Goal: Task Accomplishment & Management: Manage account settings

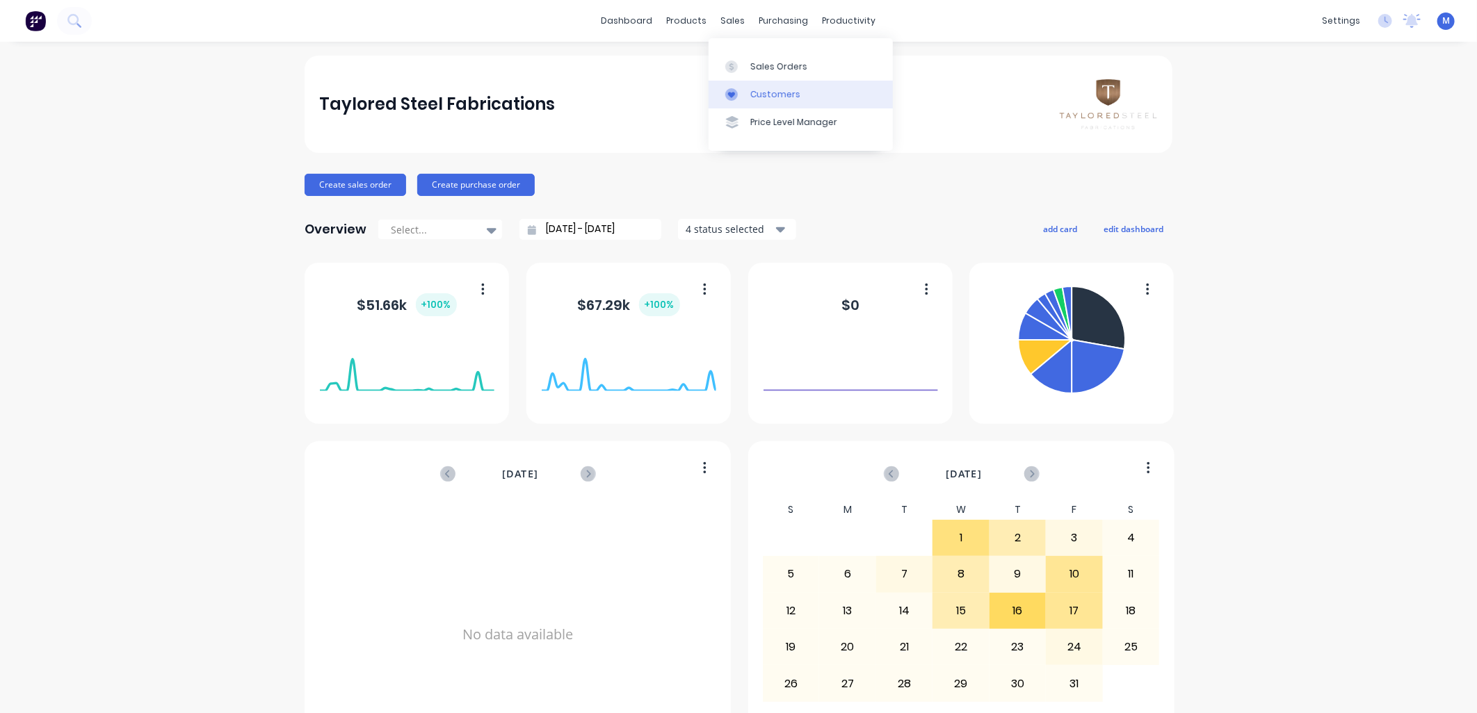
click at [750, 92] on div "Customers" at bounding box center [775, 94] width 50 height 13
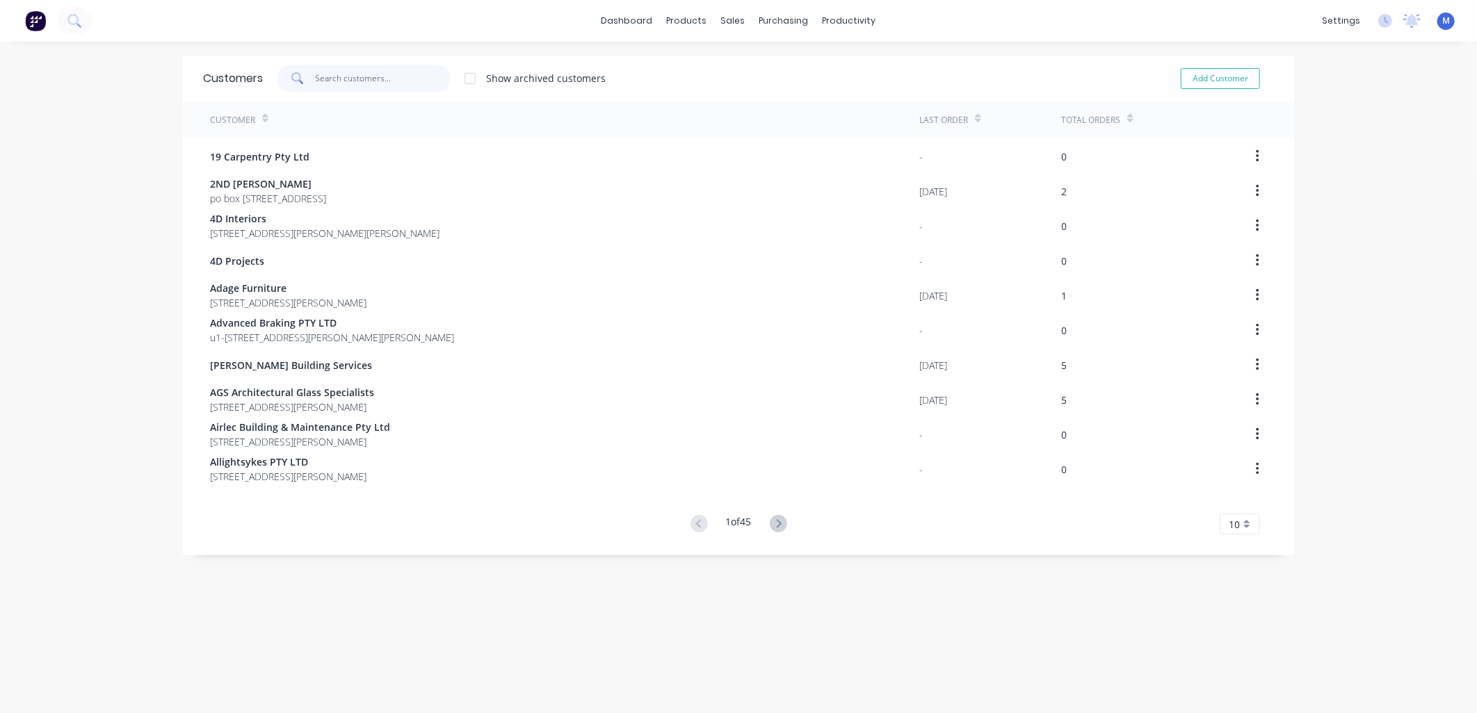
click at [364, 82] on input "text" at bounding box center [384, 79] width 136 height 28
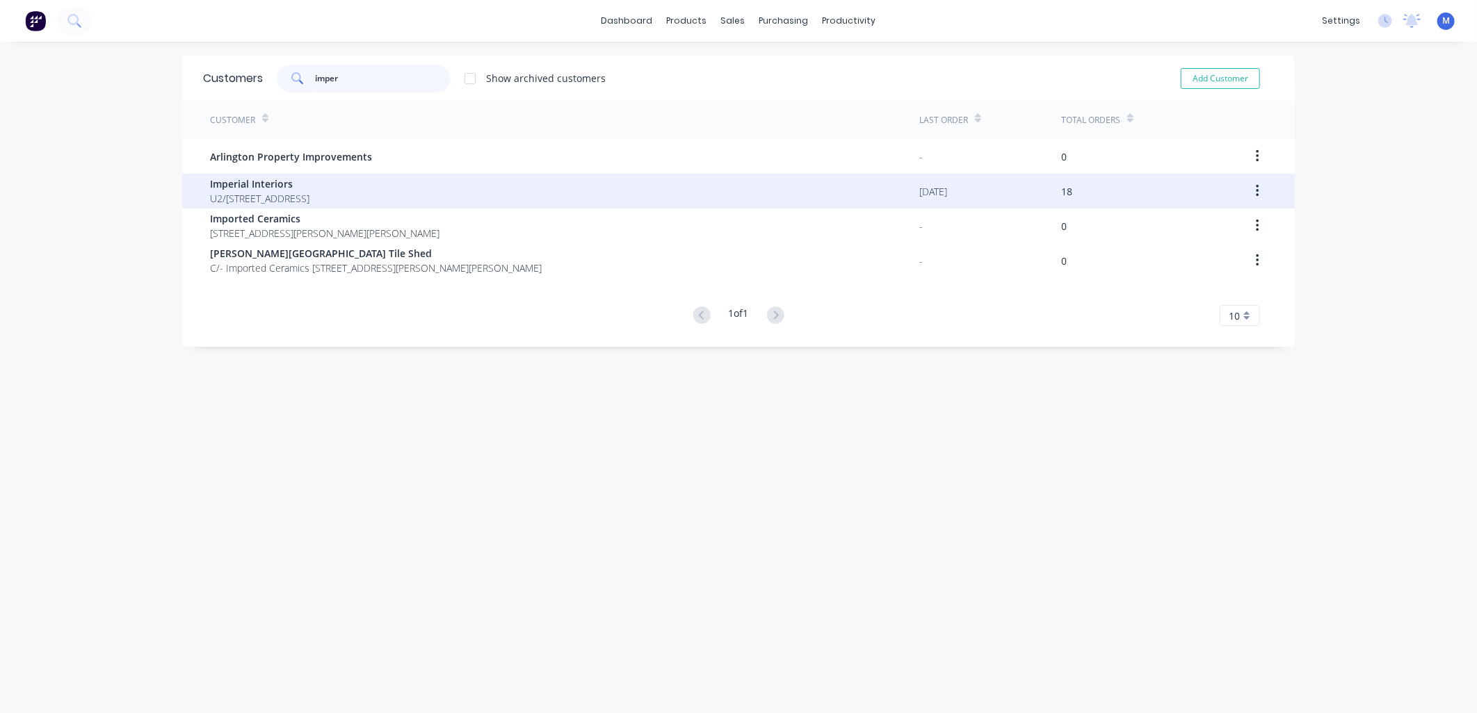
type input "imper"
click at [249, 189] on span "Imperial Interiors" at bounding box center [259, 184] width 99 height 15
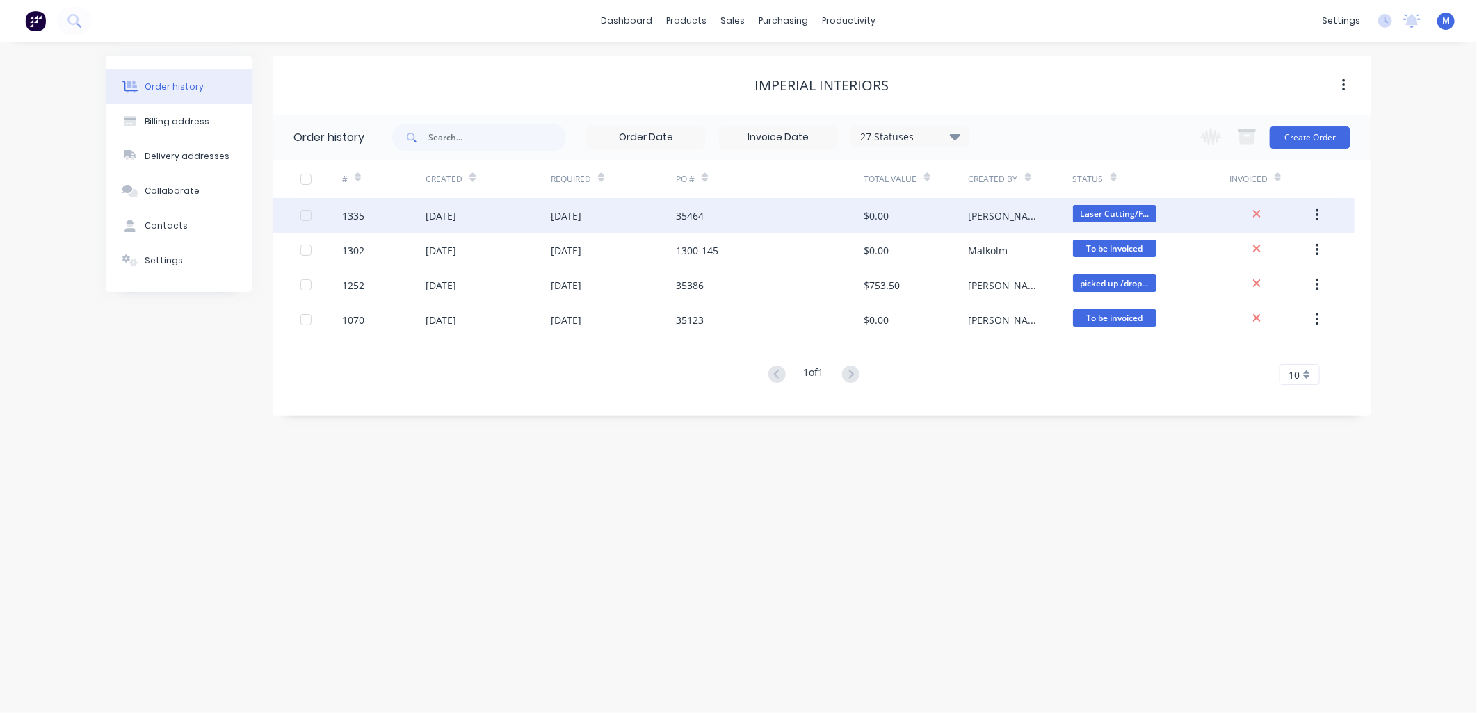
click at [581, 218] on div "[DATE]" at bounding box center [566, 216] width 31 height 15
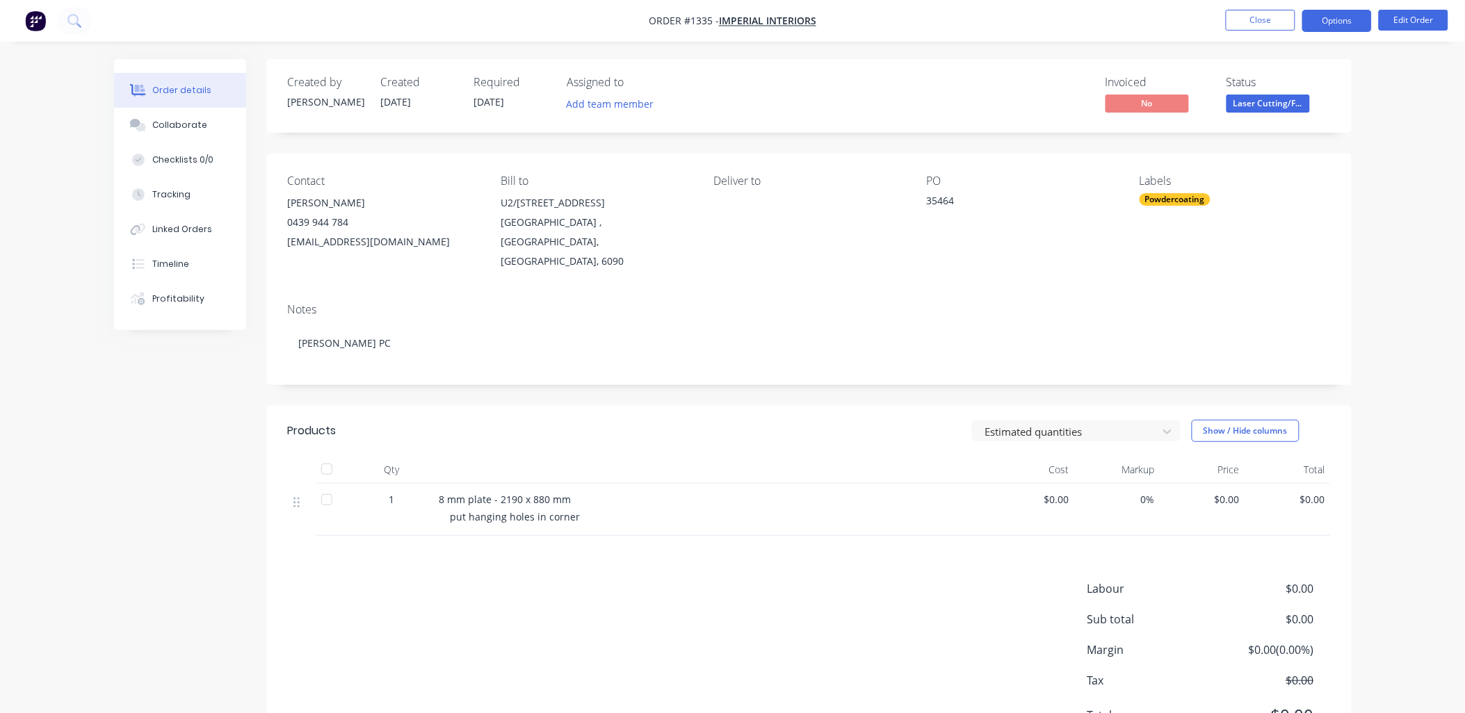
click at [1350, 22] on button "Options" at bounding box center [1337, 21] width 70 height 22
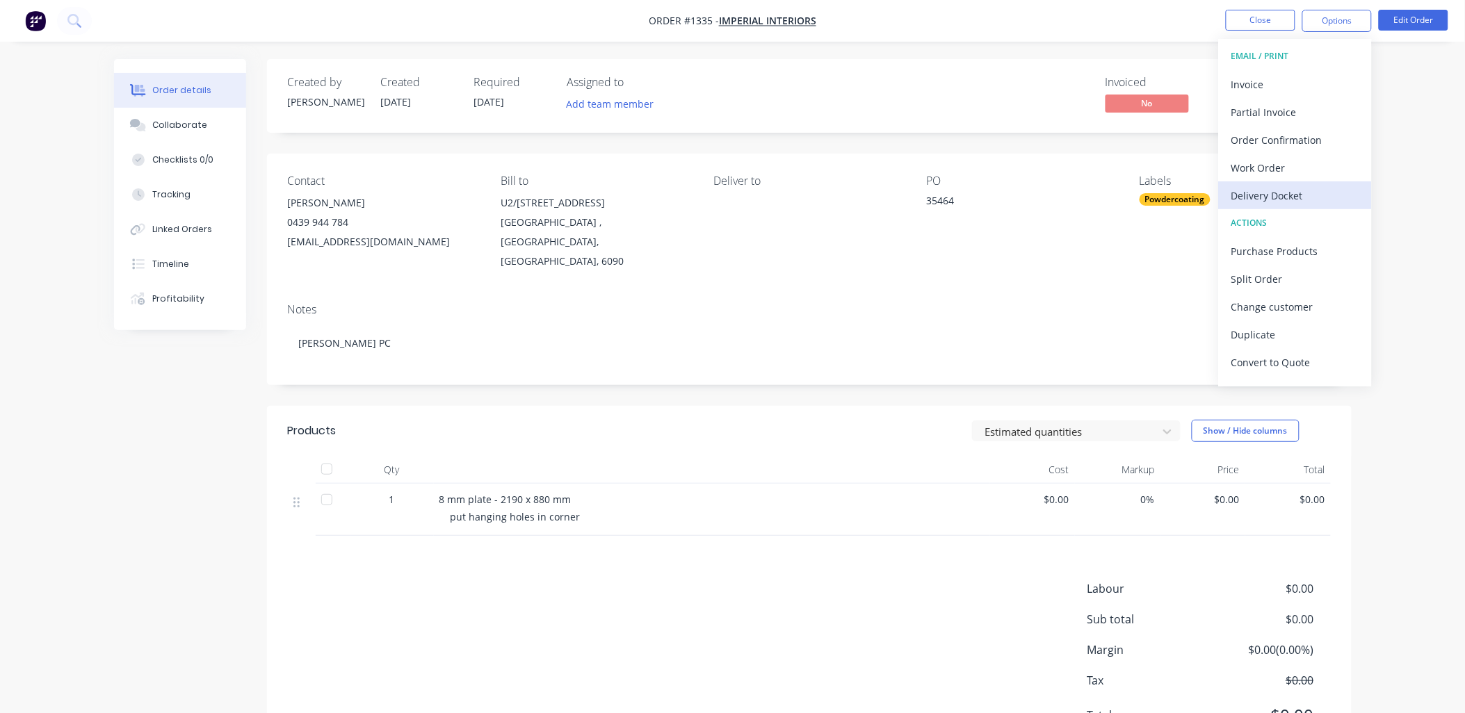
click at [1277, 186] on div "Delivery Docket" at bounding box center [1295, 196] width 128 height 20
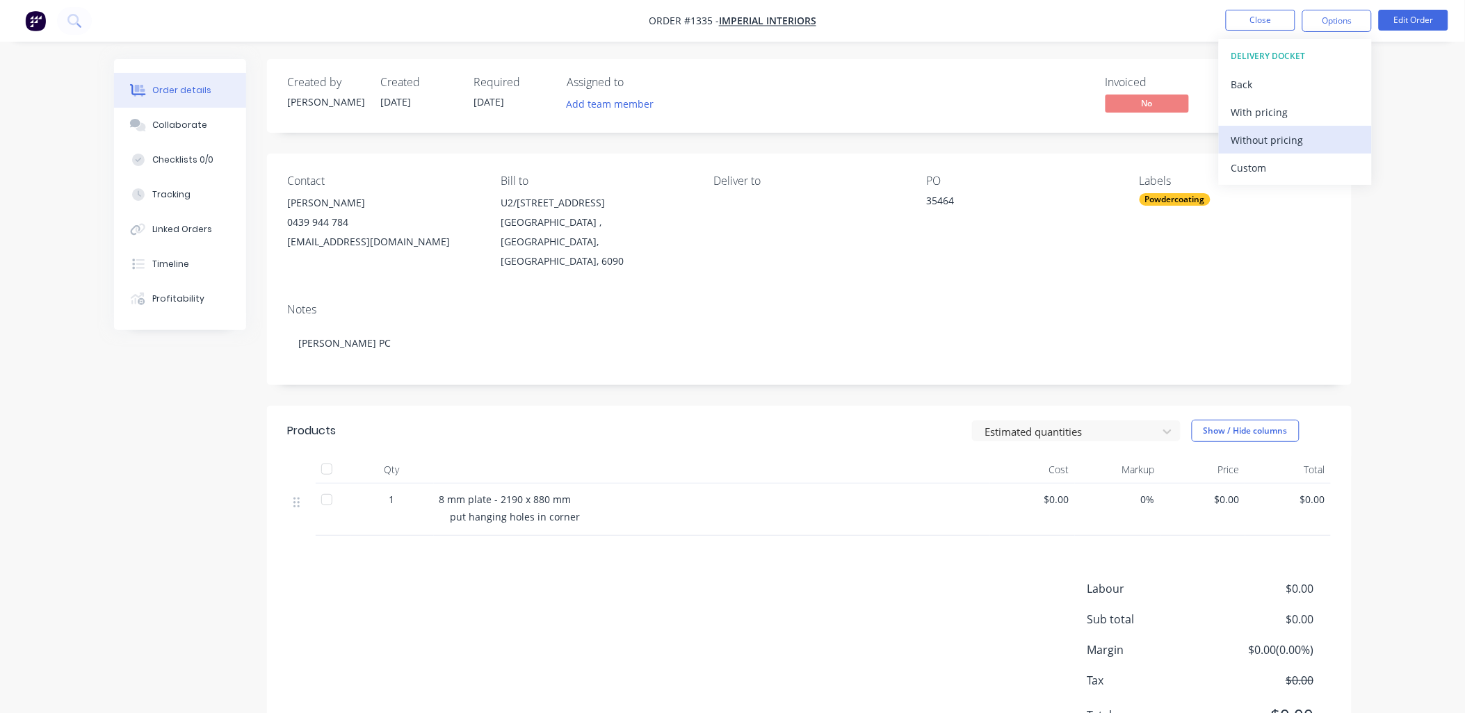
click at [1256, 140] on div "Without pricing" at bounding box center [1295, 140] width 128 height 20
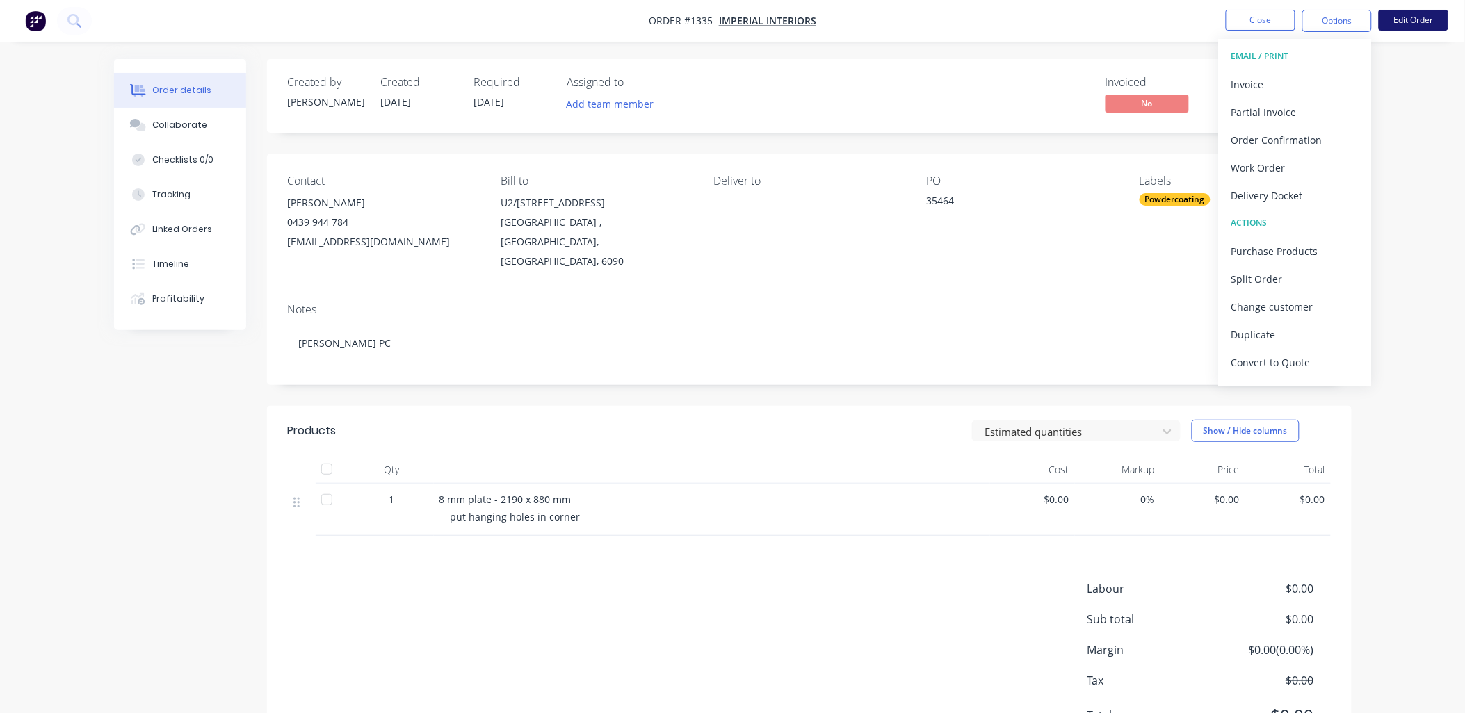
click at [1412, 24] on button "Edit Order" at bounding box center [1414, 20] width 70 height 21
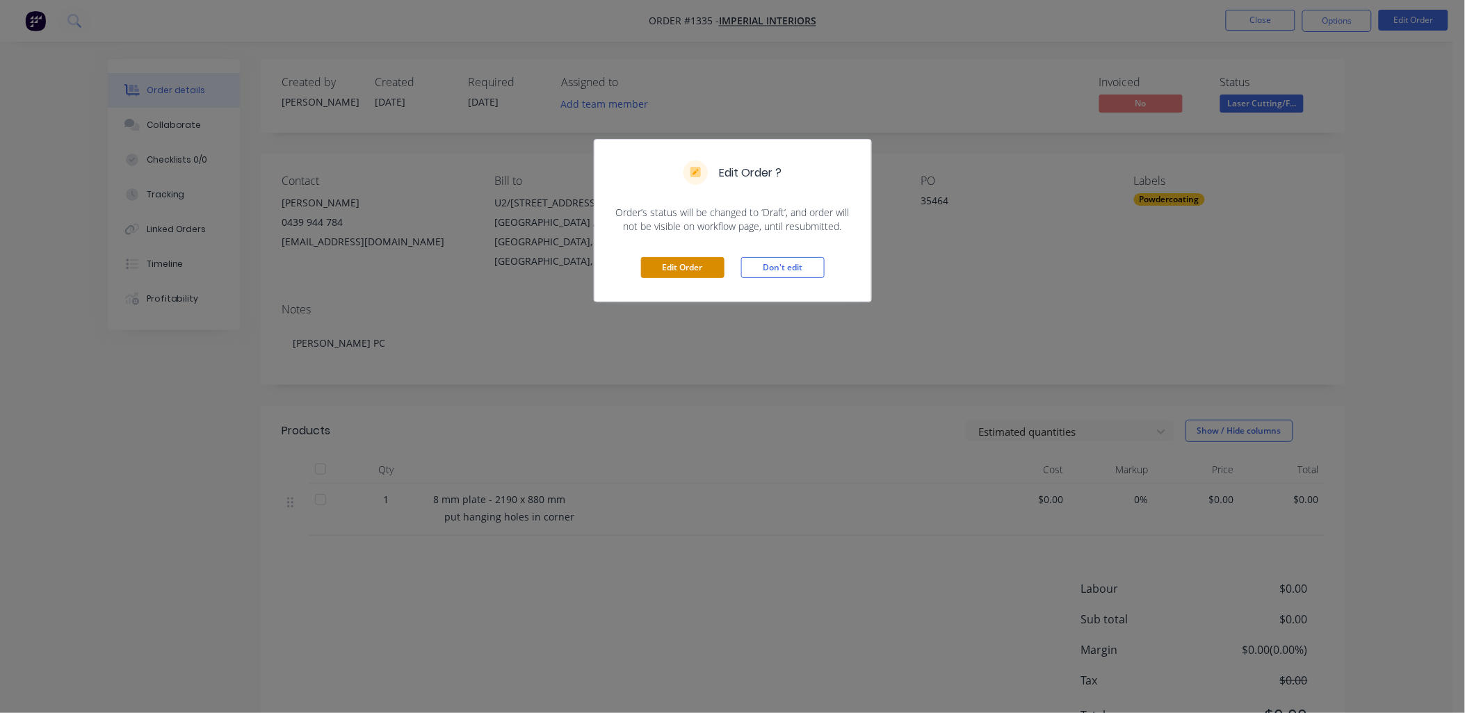
click at [687, 268] on button "Edit Order" at bounding box center [682, 267] width 83 height 21
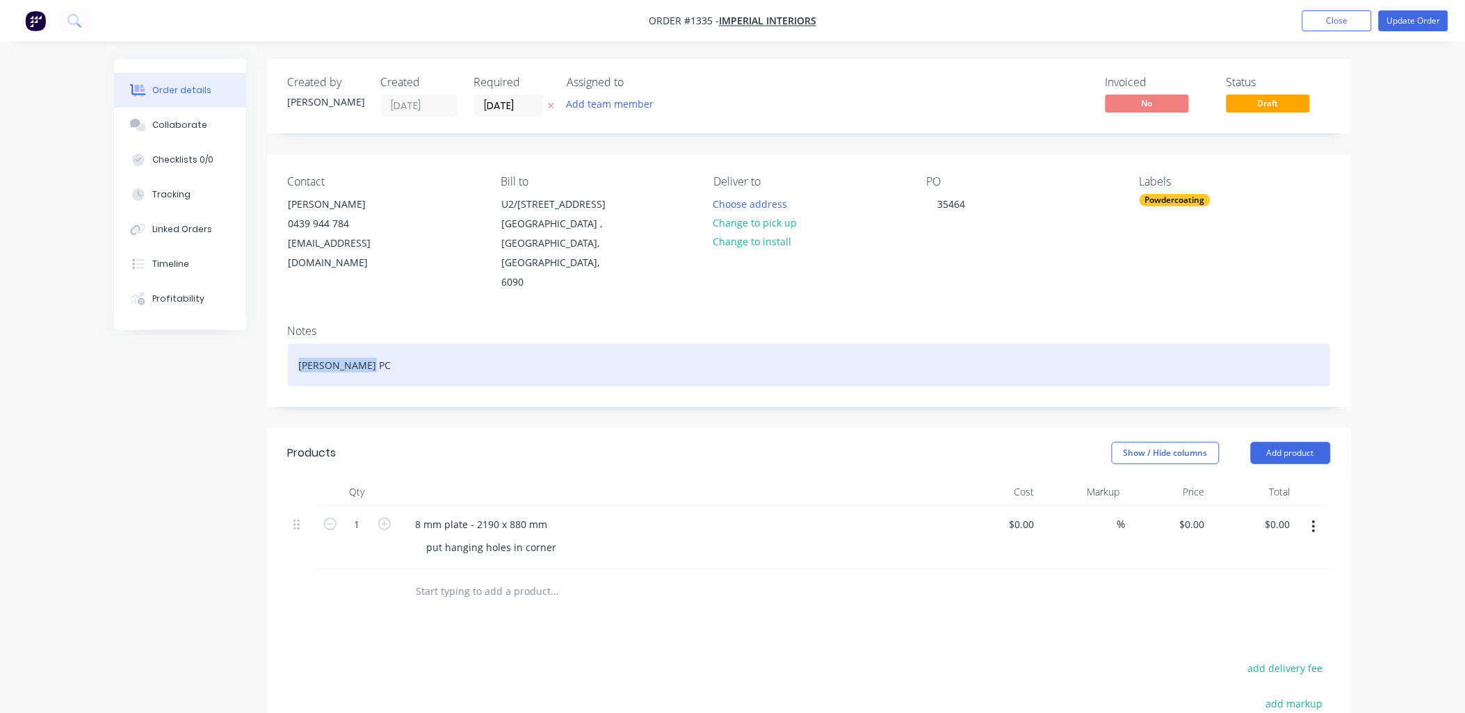
drag, startPoint x: 371, startPoint y: 327, endPoint x: 285, endPoint y: 328, distance: 86.2
click at [285, 328] on div "Notes [PERSON_NAME] PC" at bounding box center [809, 360] width 1085 height 93
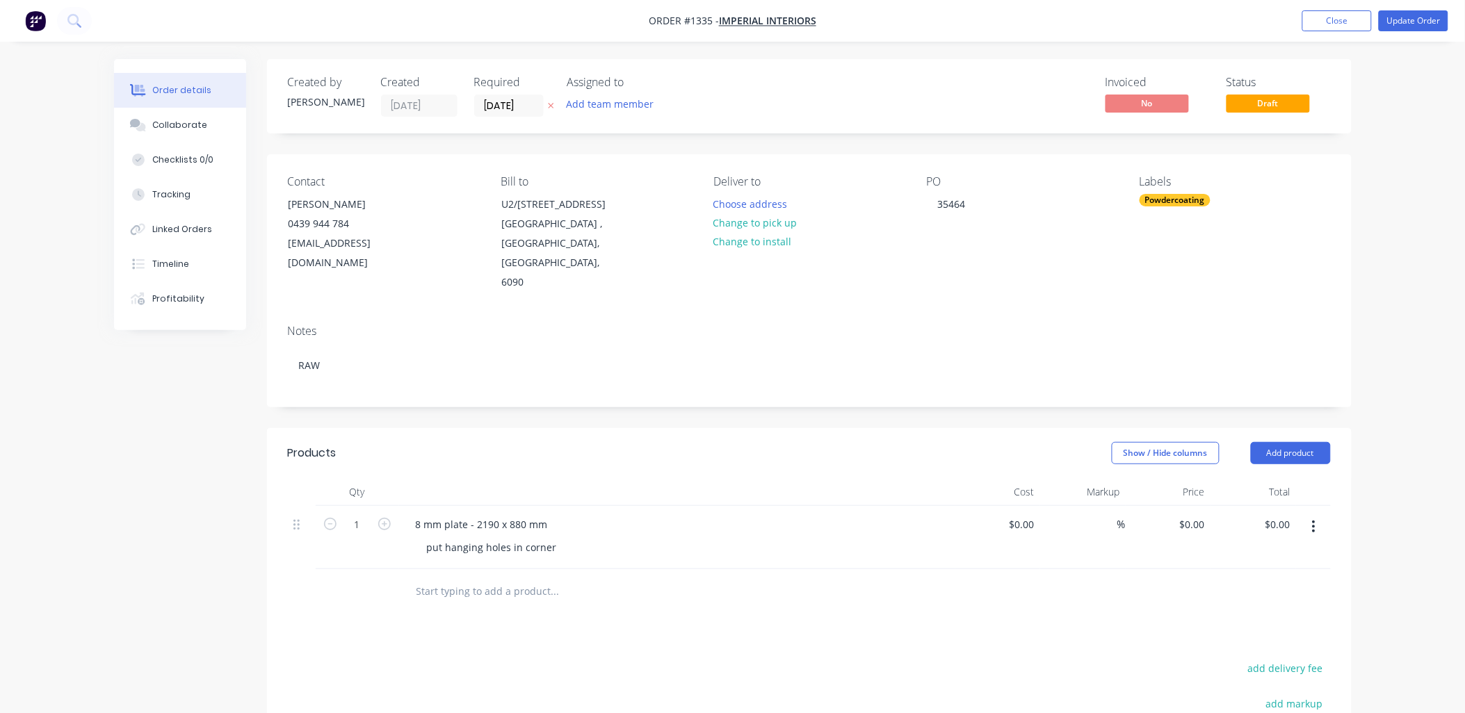
click at [453, 365] on div "Notes RAW" at bounding box center [809, 360] width 1085 height 93
click at [1391, 25] on button "Update Order" at bounding box center [1414, 20] width 70 height 21
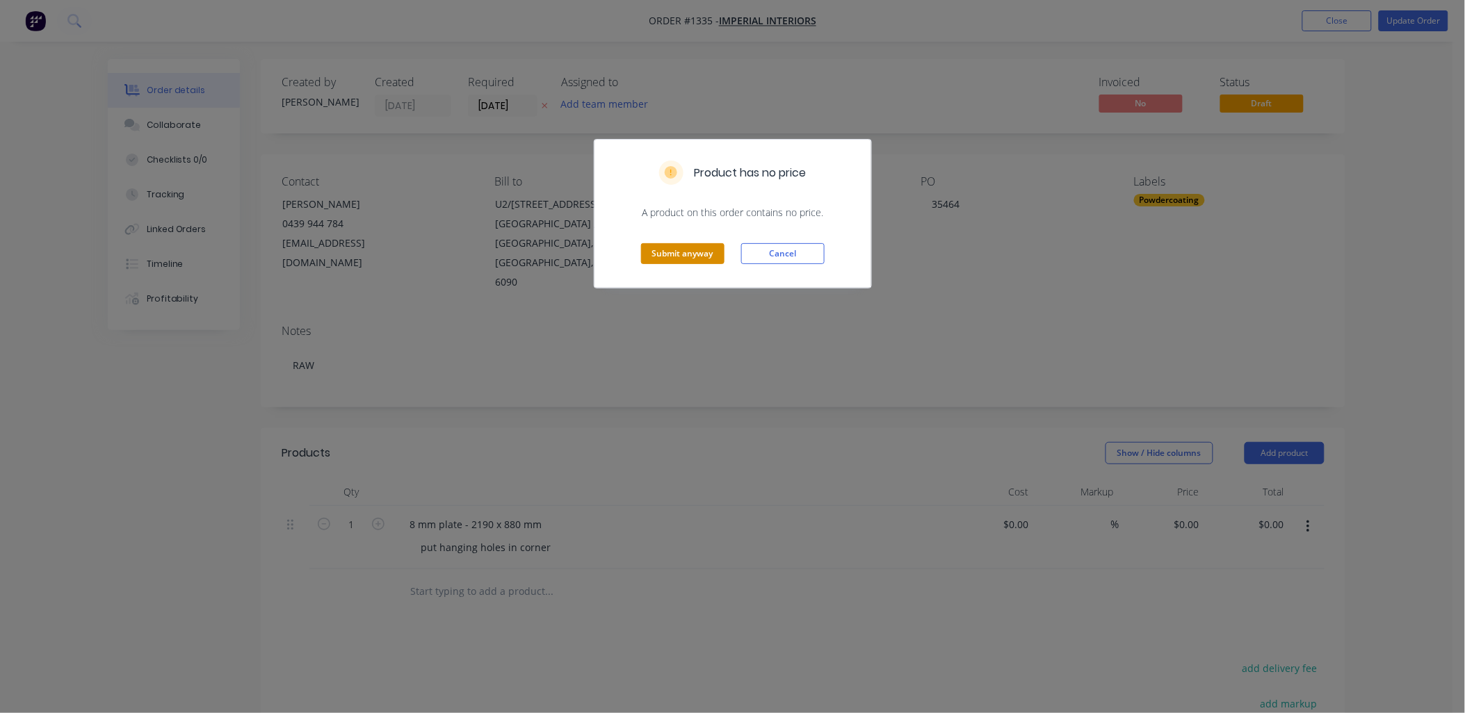
click at [714, 259] on button "Submit anyway" at bounding box center [682, 253] width 83 height 21
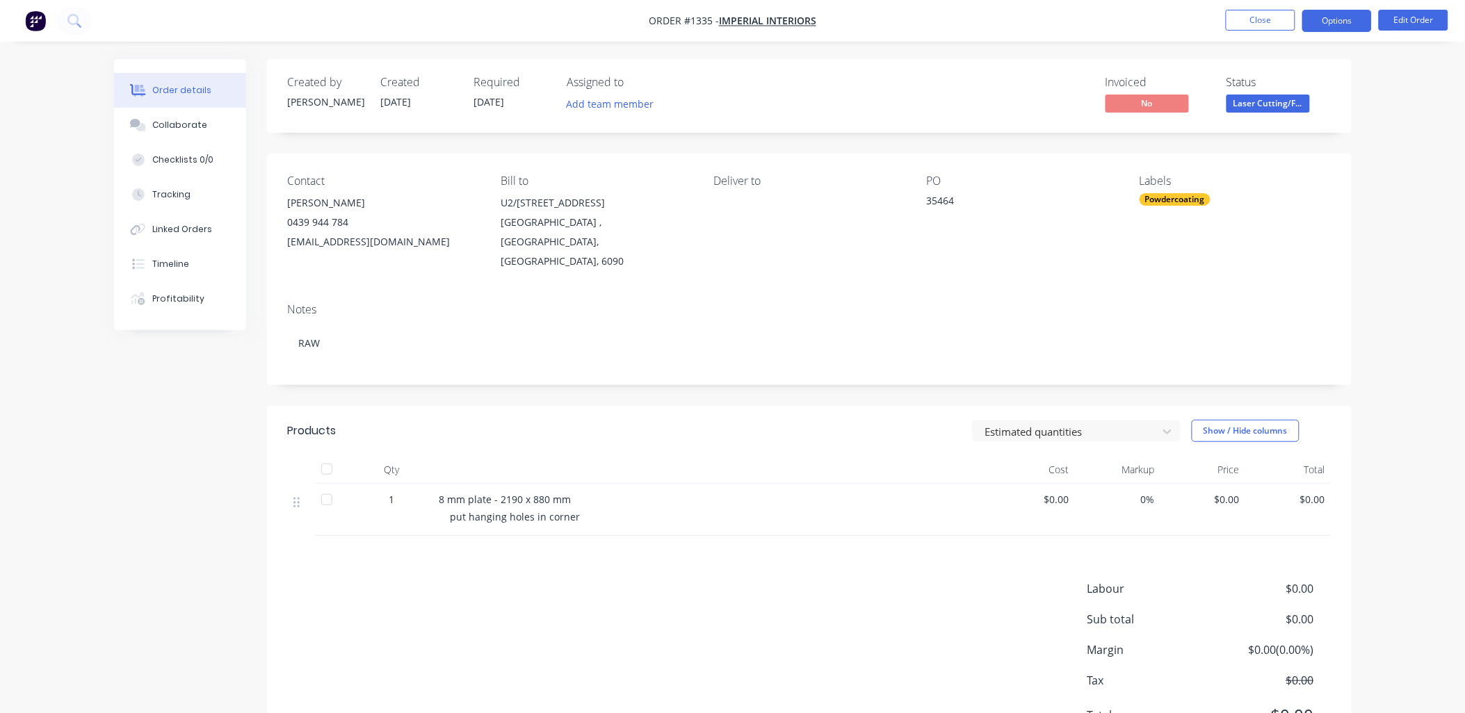
click at [1332, 24] on button "Options" at bounding box center [1337, 21] width 70 height 22
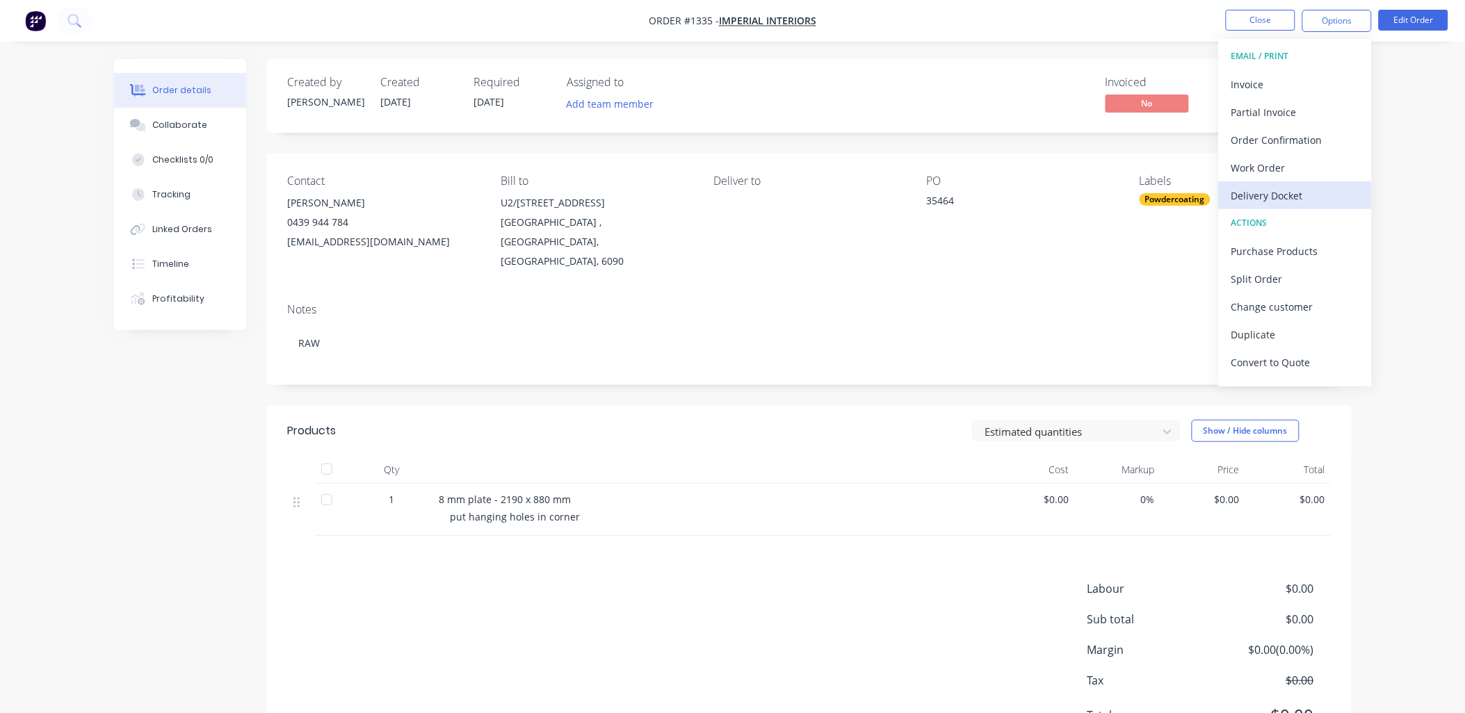
click at [1277, 188] on div "Delivery Docket" at bounding box center [1295, 196] width 128 height 20
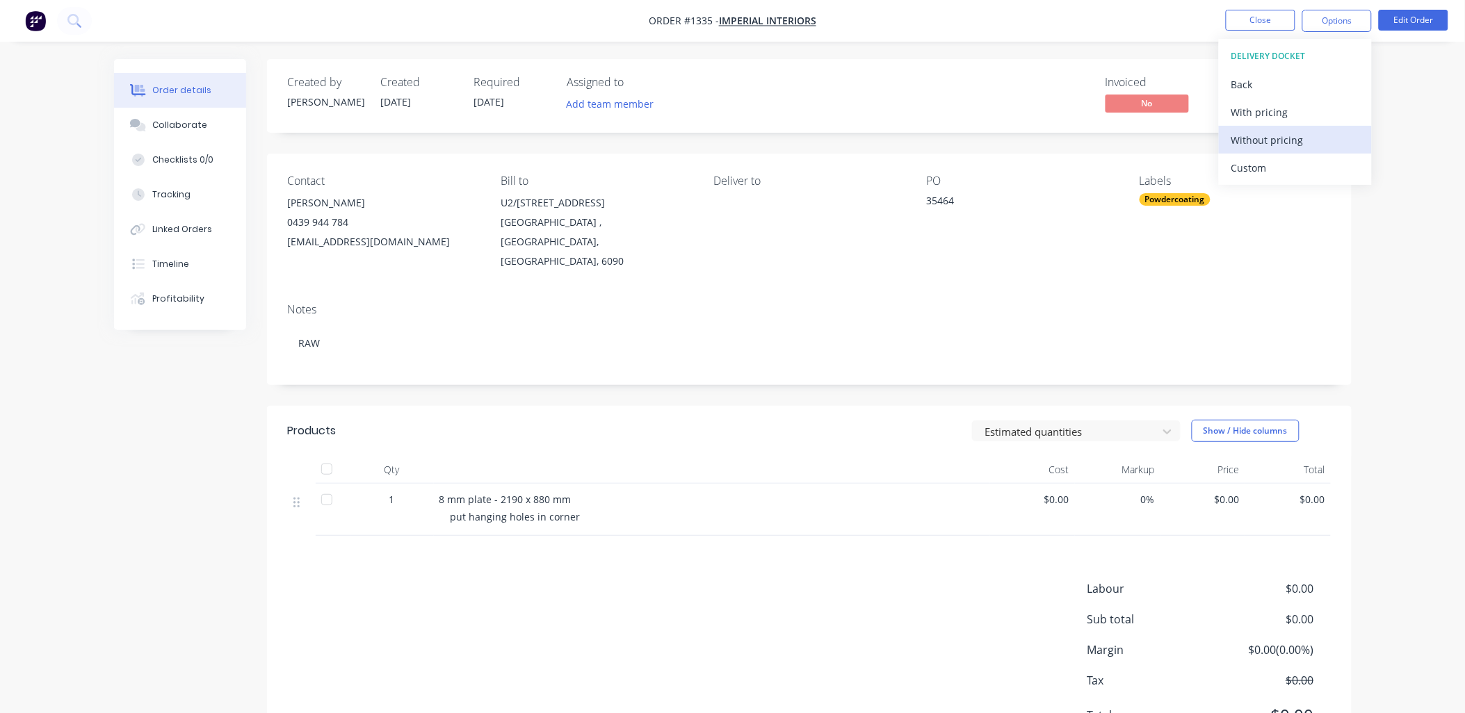
click at [1264, 139] on div "Without pricing" at bounding box center [1295, 140] width 128 height 20
